Goal: Check status: Check status

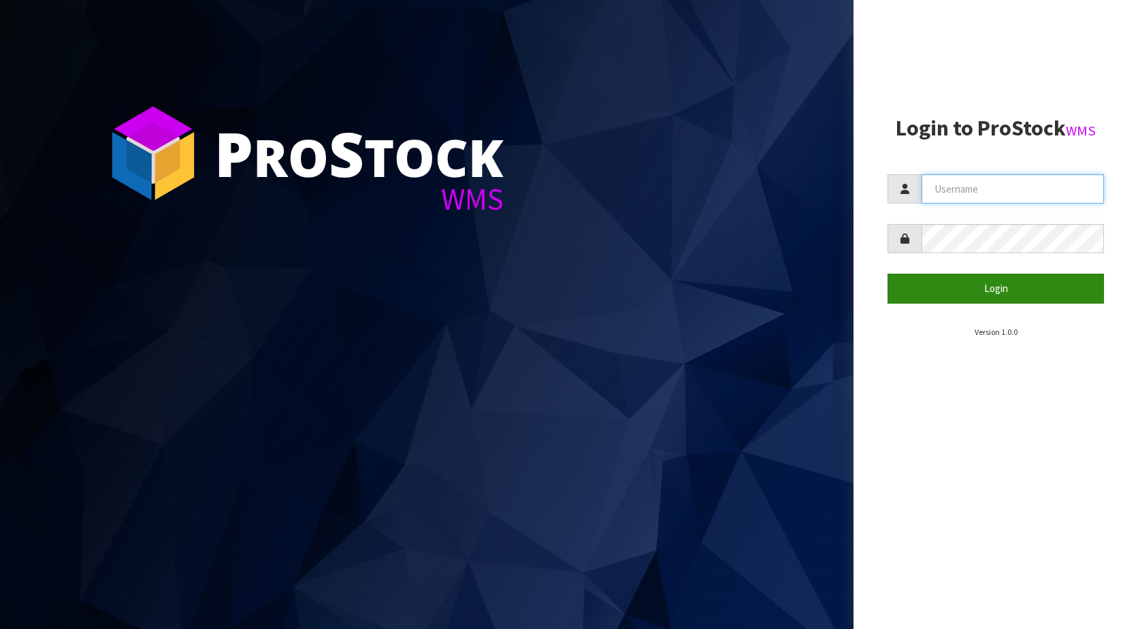
type input "KitchenAid"
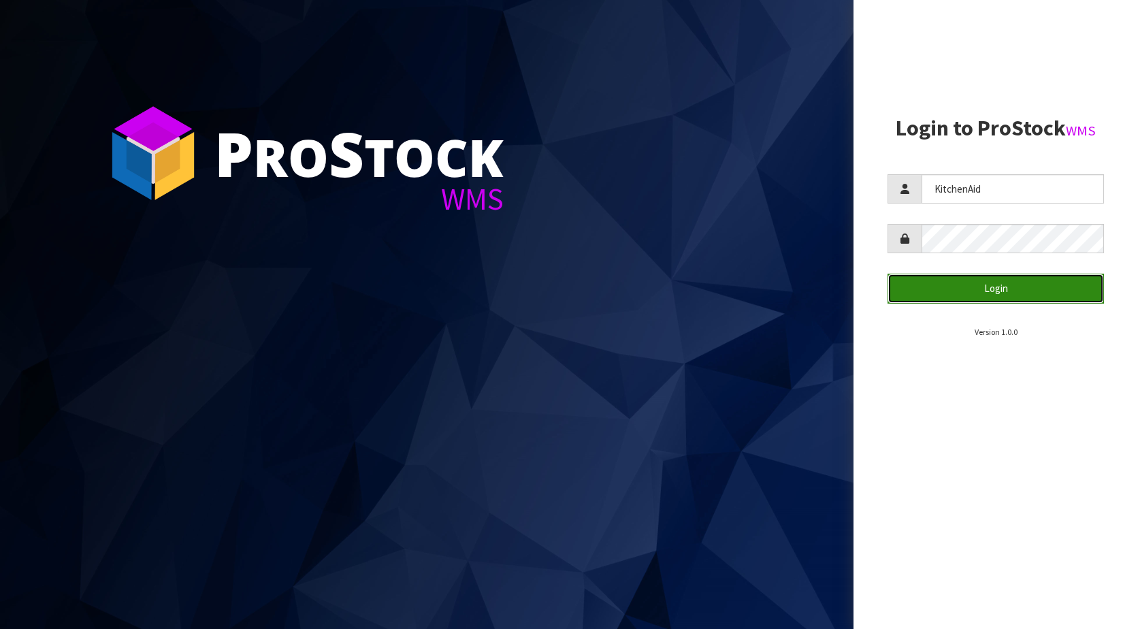
click at [943, 281] on button "Login" at bounding box center [996, 288] width 216 height 29
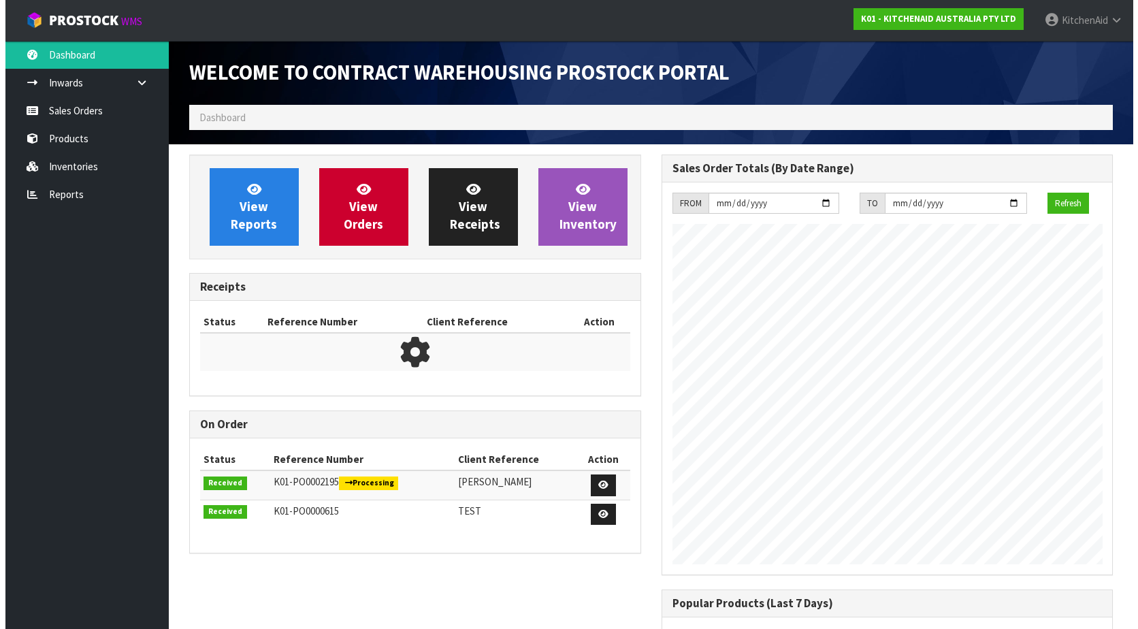
scroll to position [755, 472]
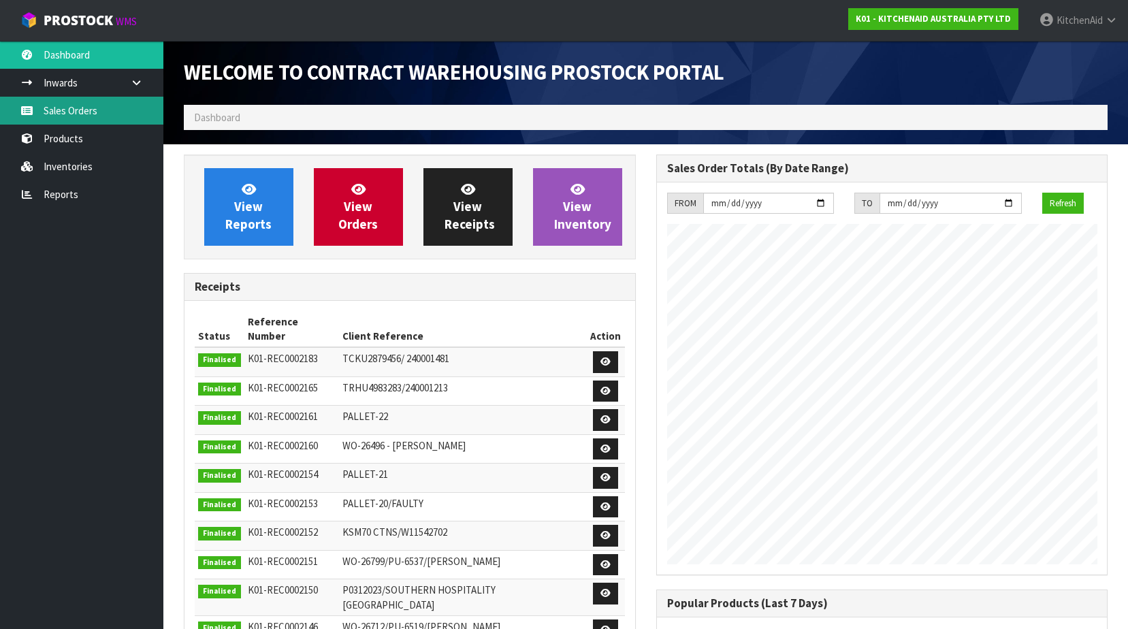
click at [85, 118] on link "Sales Orders" at bounding box center [81, 111] width 163 height 28
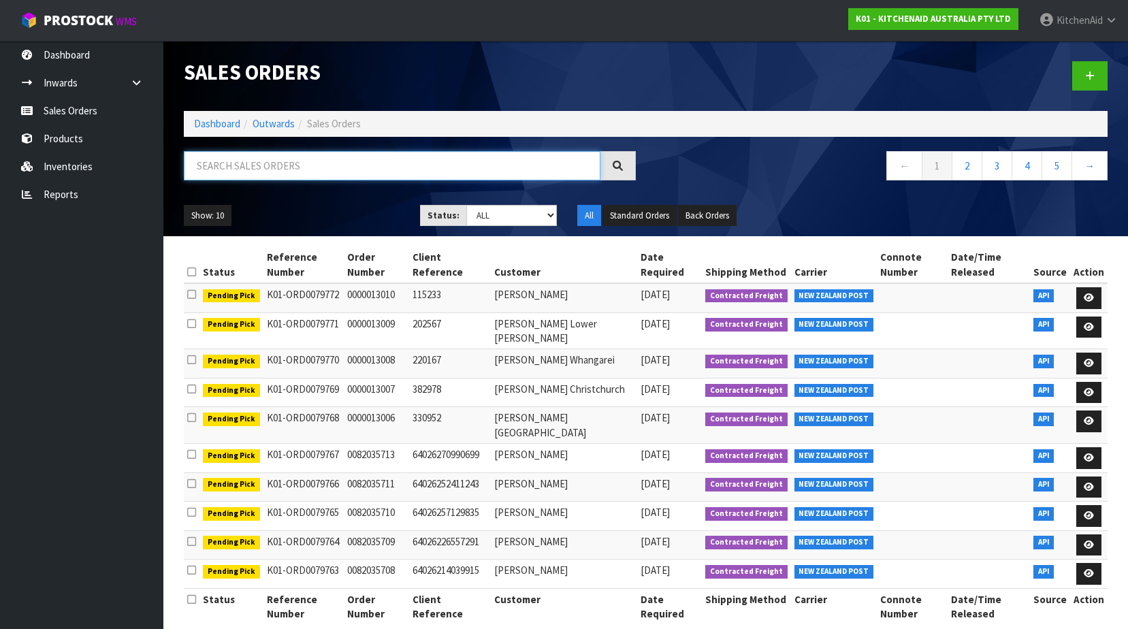
click at [290, 173] on input "text" at bounding box center [392, 165] width 417 height 29
paste input "64025048809835"
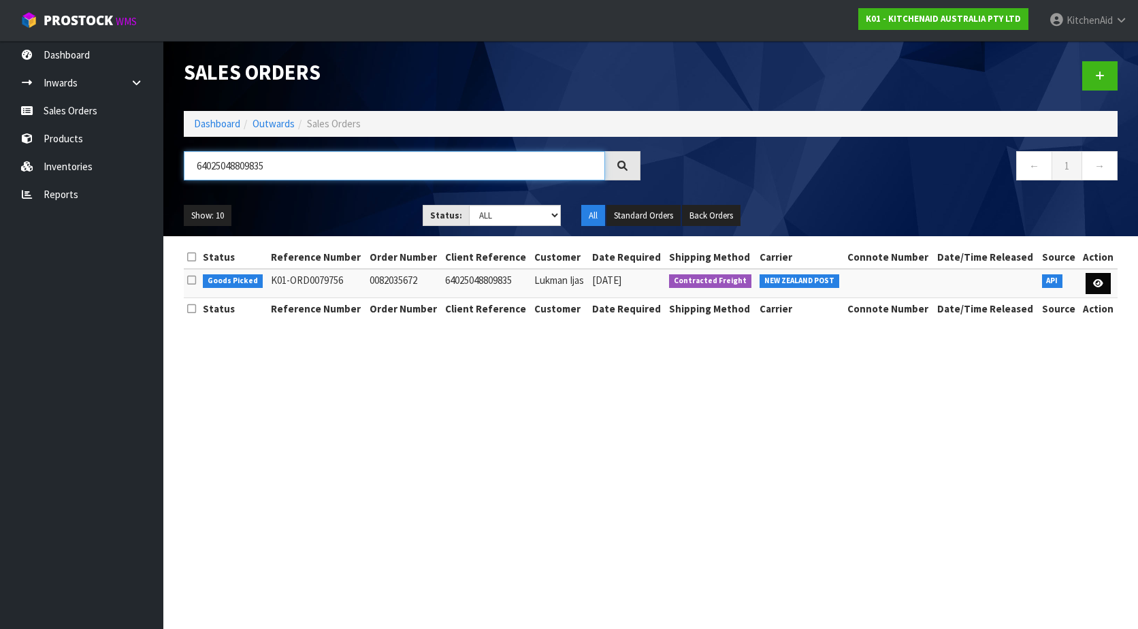
type input "64025048809835"
click at [1094, 278] on link at bounding box center [1098, 284] width 25 height 22
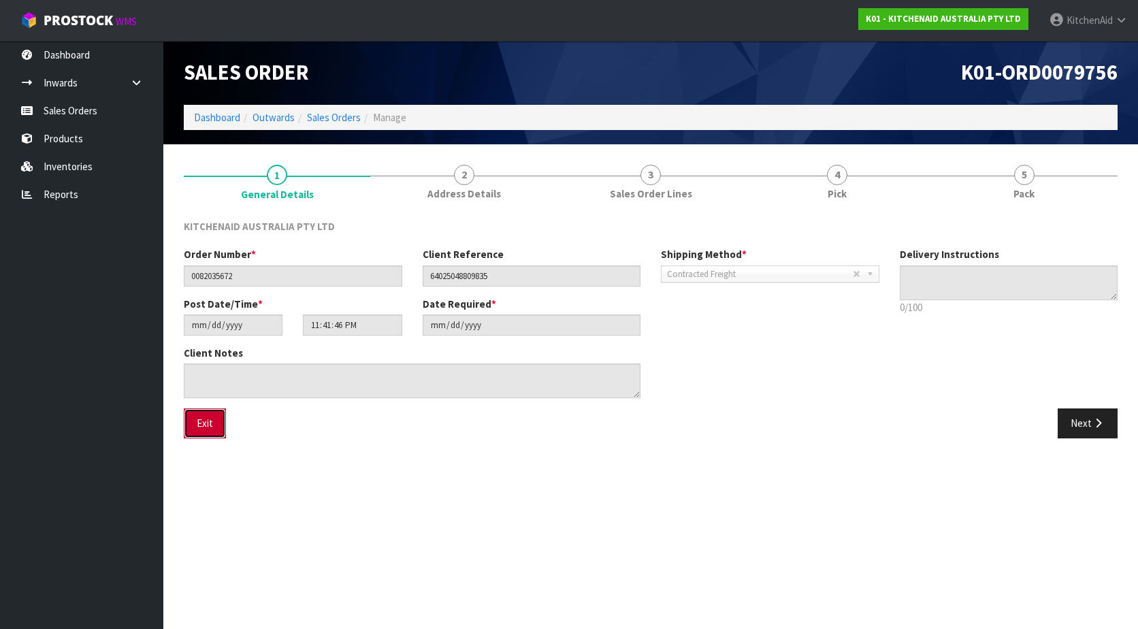
click at [218, 426] on button "Exit" at bounding box center [205, 422] width 42 height 29
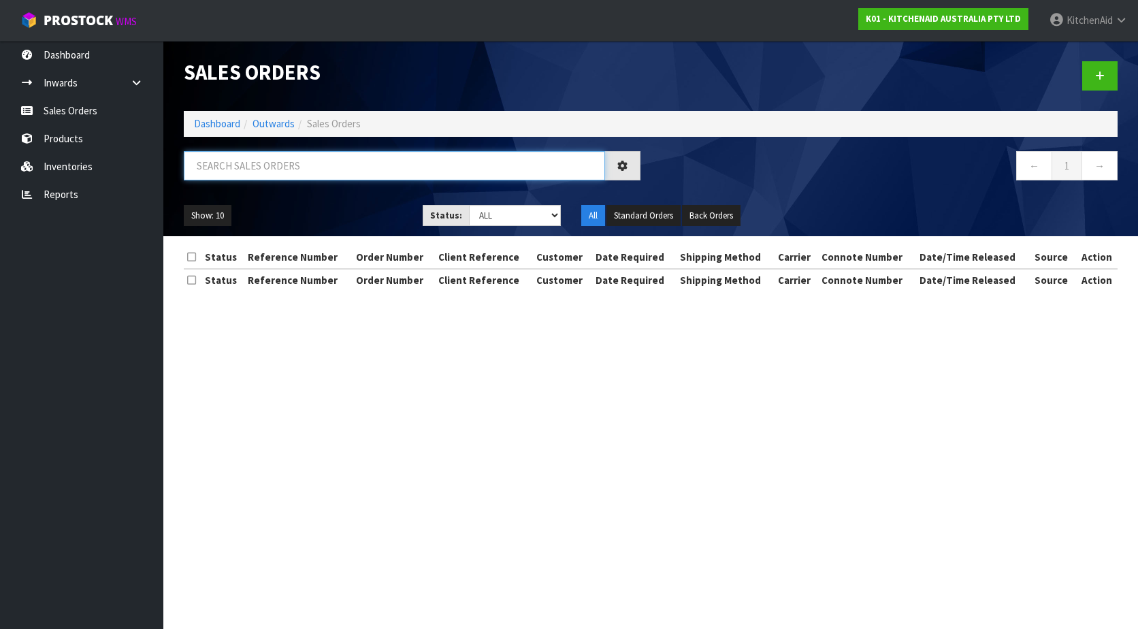
click at [361, 163] on input "text" at bounding box center [394, 165] width 421 height 29
paste input "64025048809835"
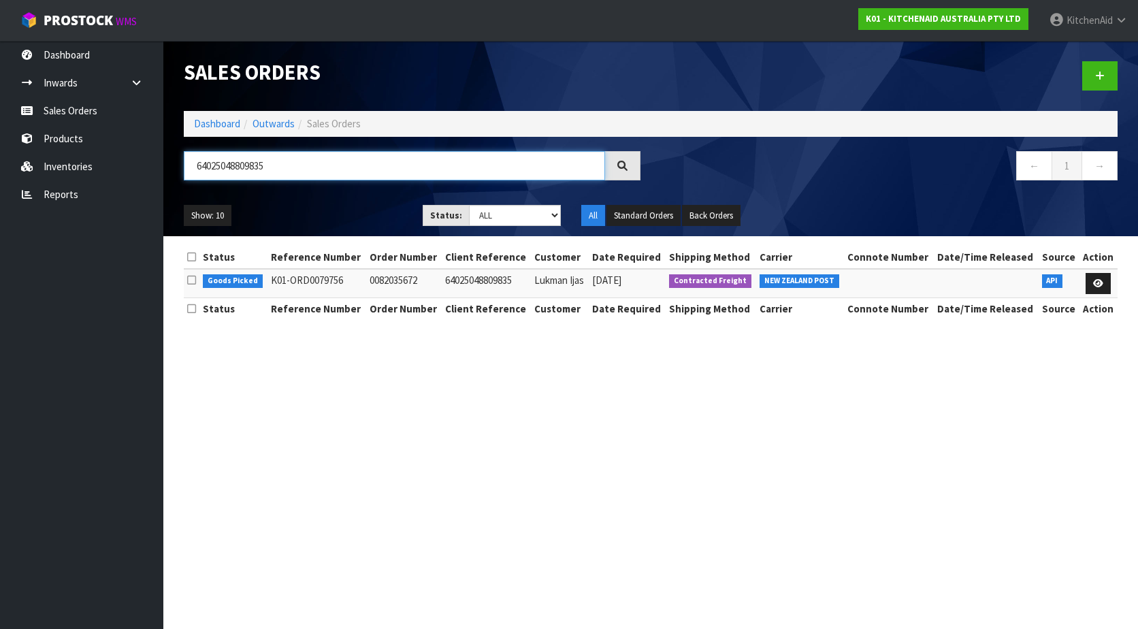
type input "64025048809835"
drag, startPoint x: 251, startPoint y: 282, endPoint x: 195, endPoint y: 282, distance: 55.8
click at [195, 282] on tr "Goods Picked K01-ORD0079756 0082035672 64025048809835 Lukman Ijas [DATE] Contra…" at bounding box center [651, 283] width 934 height 29
drag, startPoint x: 195, startPoint y: 282, endPoint x: 287, endPoint y: 368, distance: 125.7
click at [287, 368] on section "Sales Orders Dashboard Outwards Sales Orders 64025048809835 ← 1 → Show: 10 5 10…" at bounding box center [569, 314] width 1138 height 629
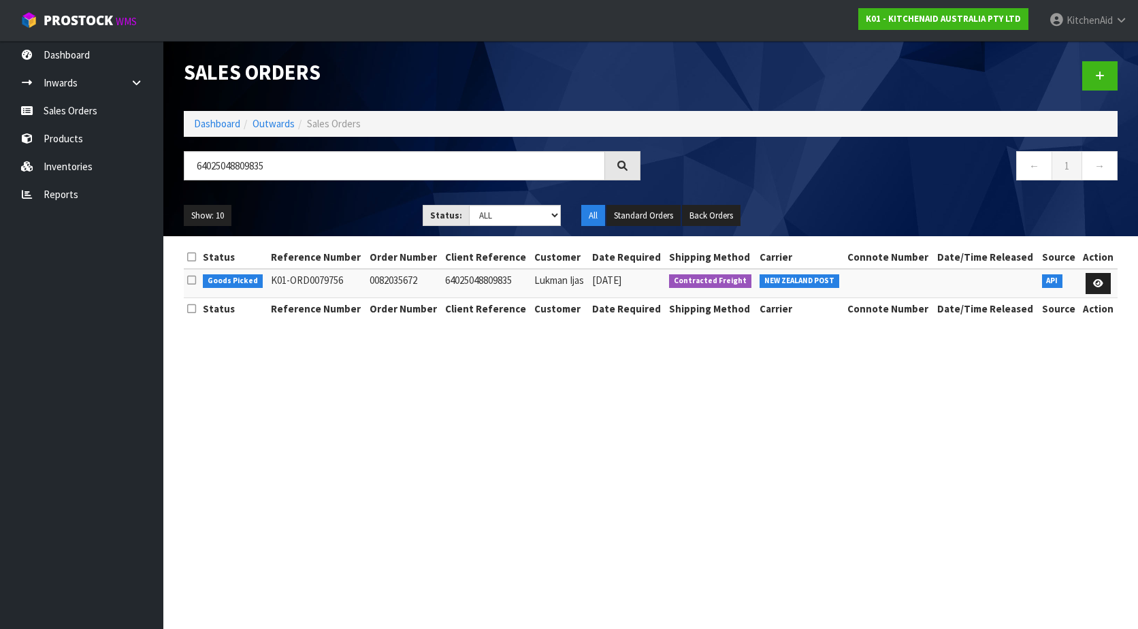
click at [796, 449] on section "Sales Orders Dashboard Outwards Sales Orders 64025048809835 ← 1 → Show: 10 5 10…" at bounding box center [569, 314] width 1138 height 629
drag, startPoint x: 853, startPoint y: 282, endPoint x: 924, endPoint y: 276, distance: 71.0
click at [924, 276] on td at bounding box center [889, 283] width 90 height 29
drag, startPoint x: 853, startPoint y: 276, endPoint x: 932, endPoint y: 282, distance: 79.2
click at [932, 282] on td at bounding box center [889, 283] width 90 height 29
